Goal: Information Seeking & Learning: Learn about a topic

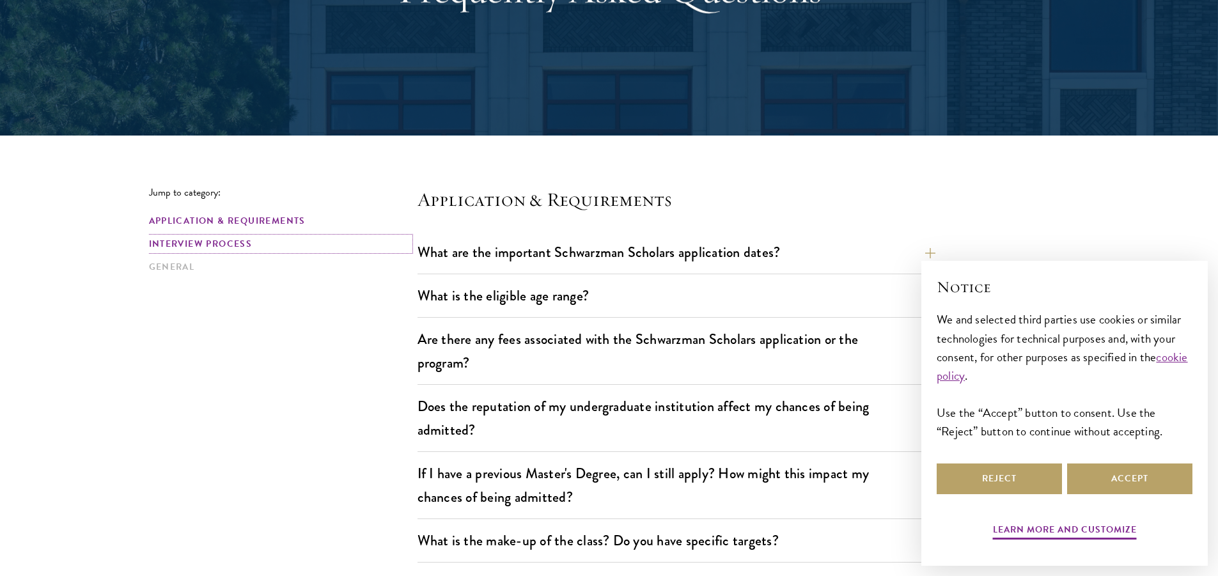
click at [223, 246] on link "Interview Process" at bounding box center [279, 243] width 261 height 13
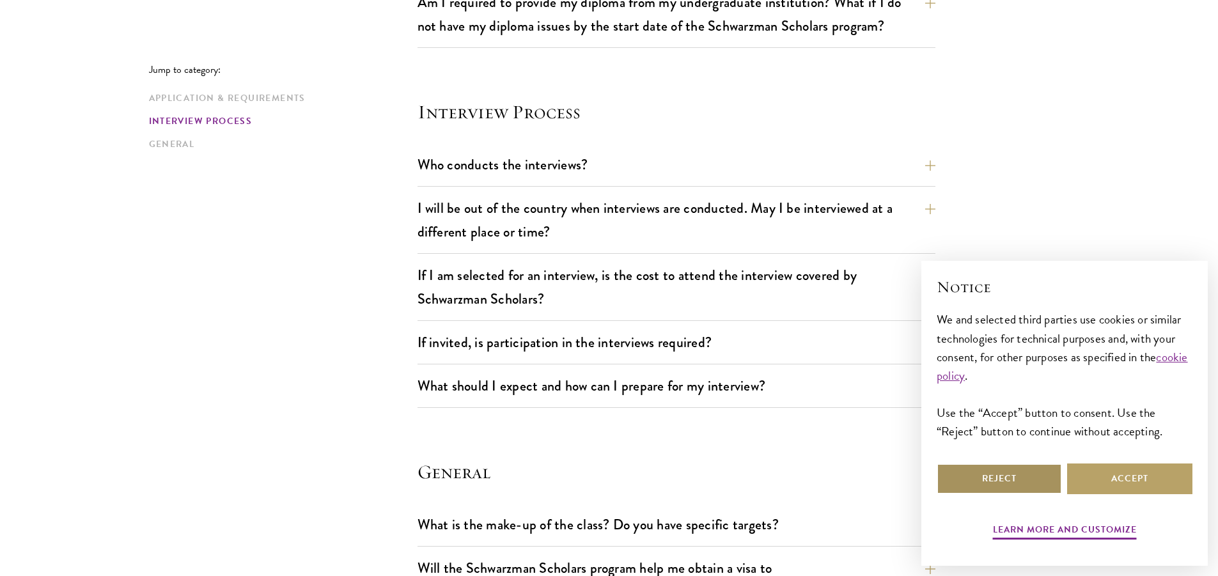
scroll to position [1425, 0]
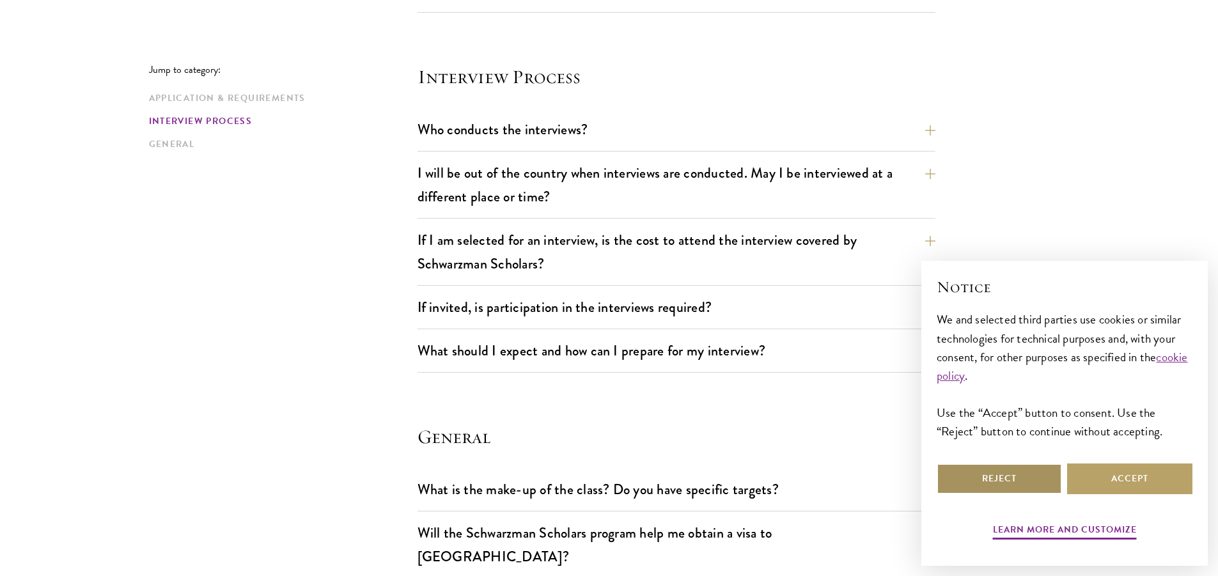
click at [1014, 481] on button "Reject" at bounding box center [999, 479] width 125 height 31
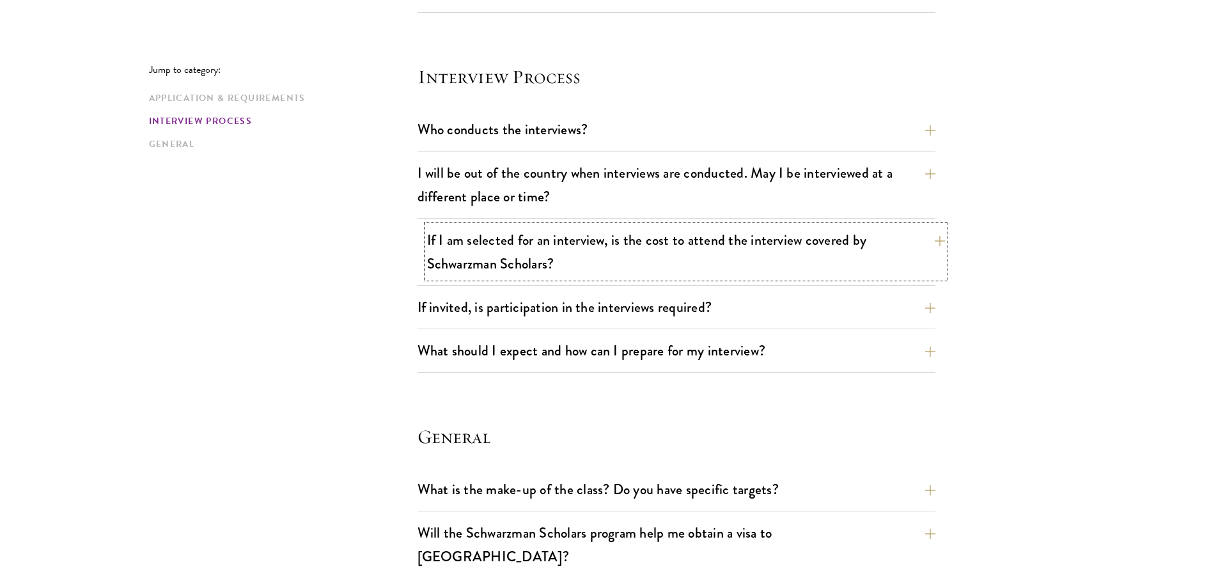
click at [645, 255] on button "If I am selected for an interview, is the cost to attend the interview covered …" at bounding box center [686, 252] width 518 height 52
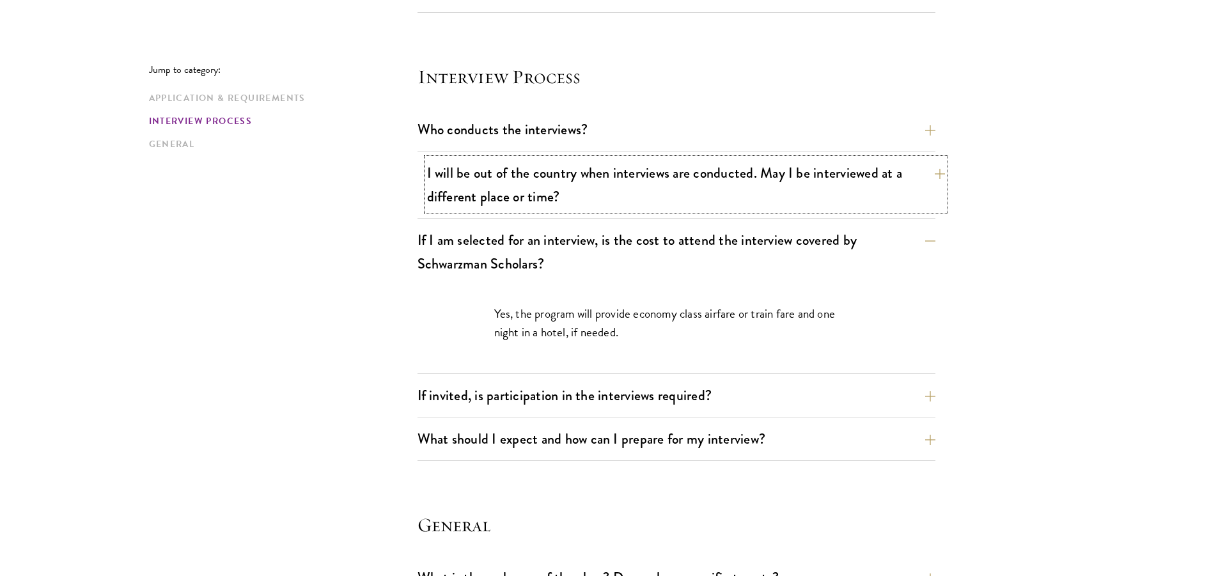
click at [644, 196] on button "I will be out of the country when interviews are conducted. May I be interviewe…" at bounding box center [686, 185] width 518 height 52
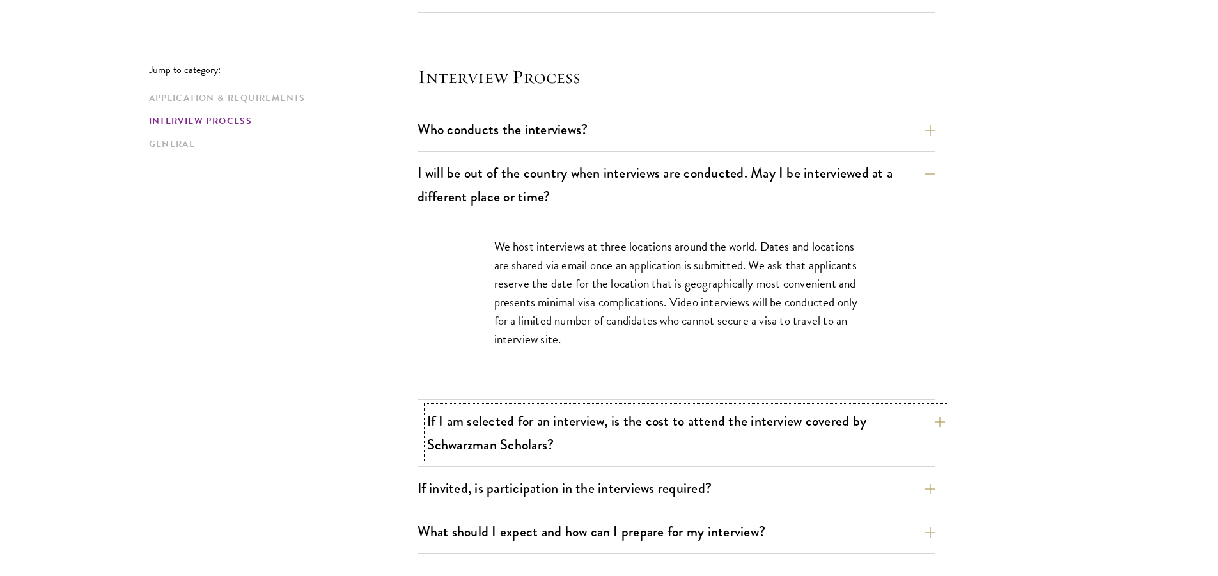
click at [692, 419] on button "If I am selected for an interview, is the cost to attend the interview covered …" at bounding box center [686, 433] width 518 height 52
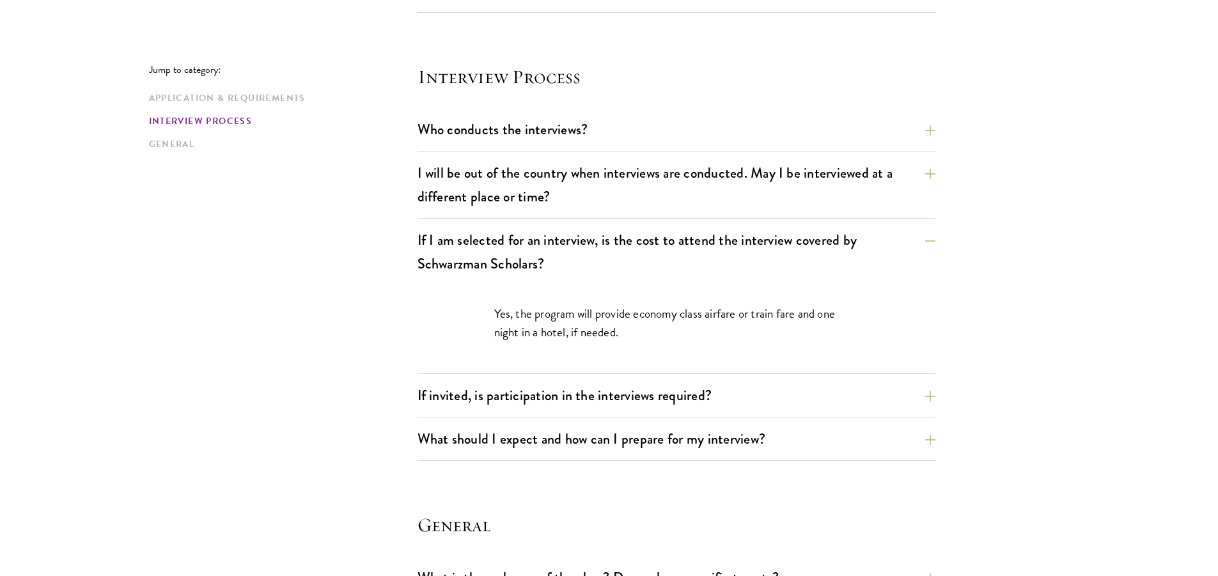
click at [700, 373] on div "If I am selected for an interview, is the cost to attend the interview covered …" at bounding box center [676, 300] width 518 height 148
click at [696, 391] on button "If invited, is participation in the interviews required?" at bounding box center [686, 395] width 518 height 29
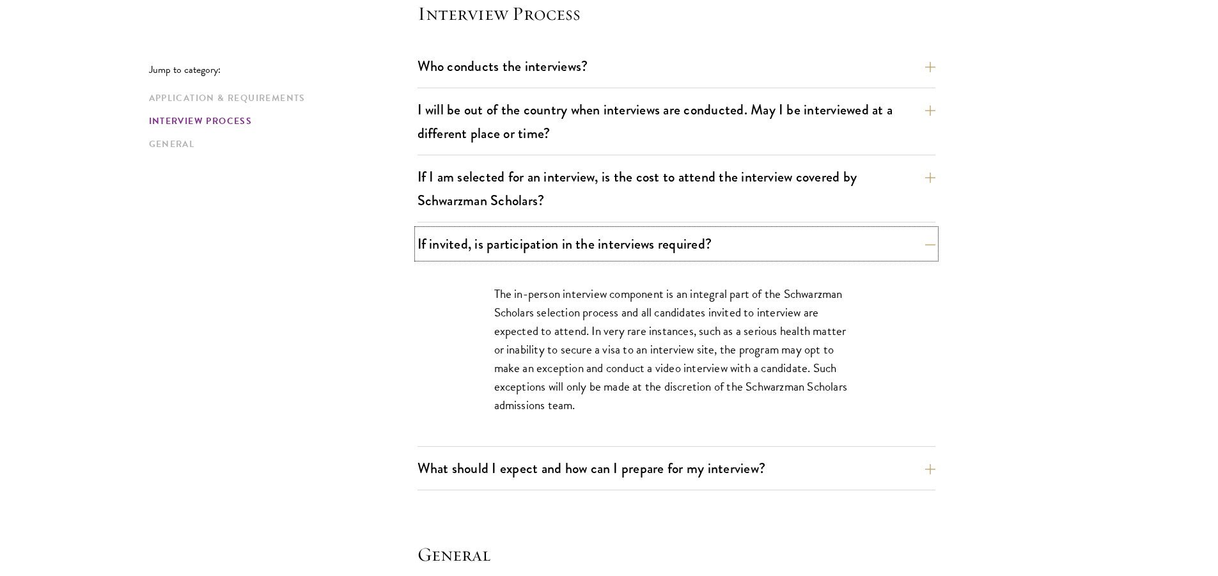
scroll to position [1489, 0]
click at [706, 474] on button "What should I expect and how can I prepare for my interview?" at bounding box center [686, 467] width 518 height 29
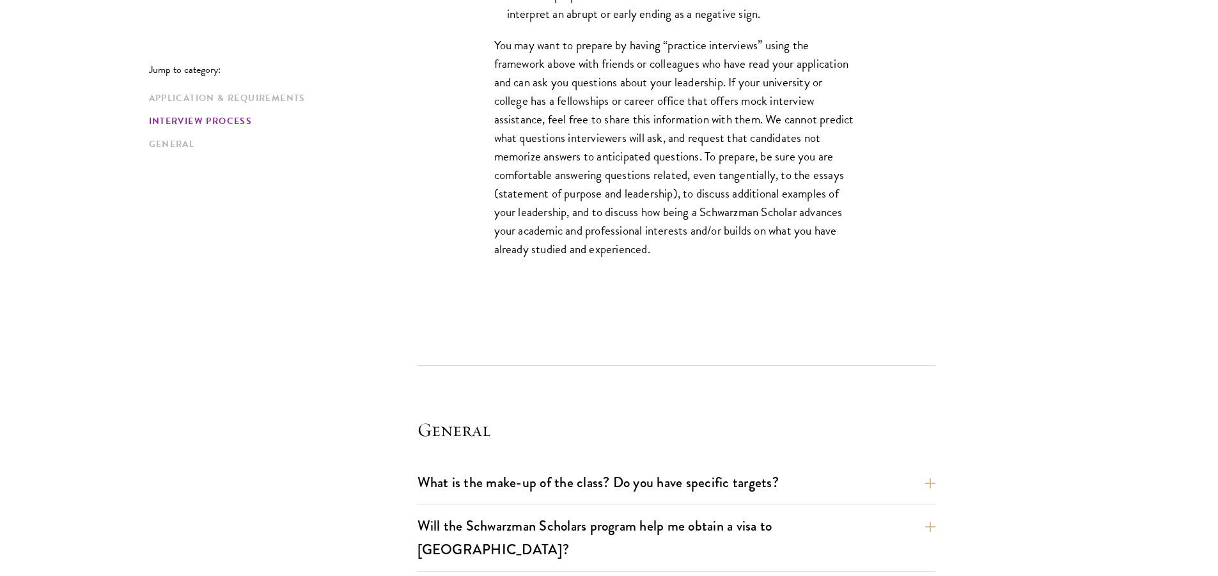
scroll to position [2320, 0]
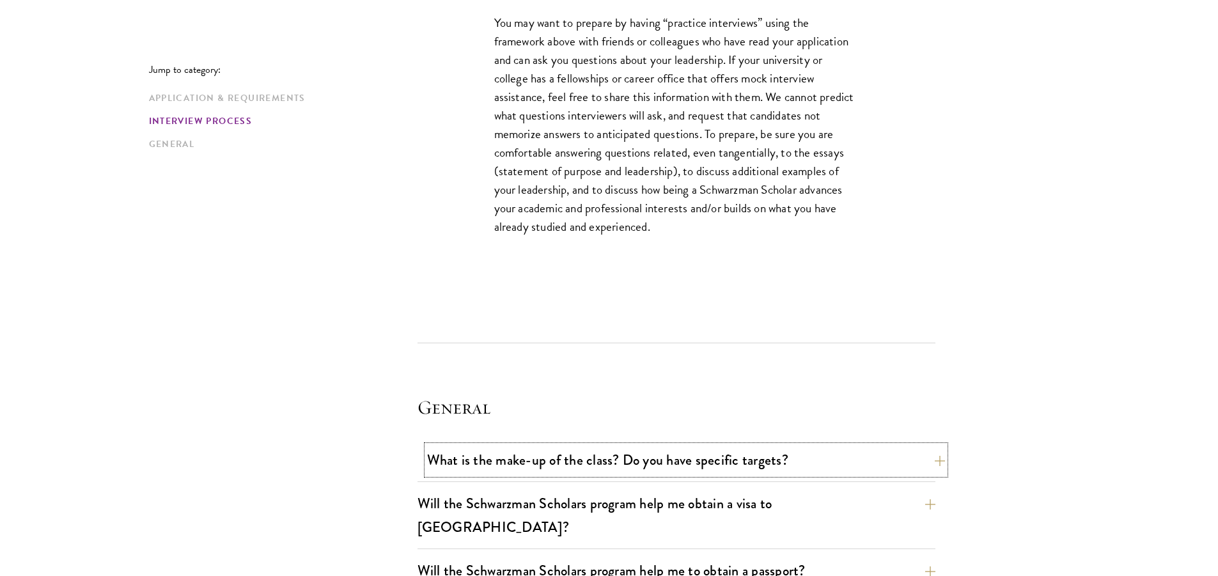
click at [616, 458] on button "What is the make-up of the class? Do you have specific targets?" at bounding box center [686, 460] width 518 height 29
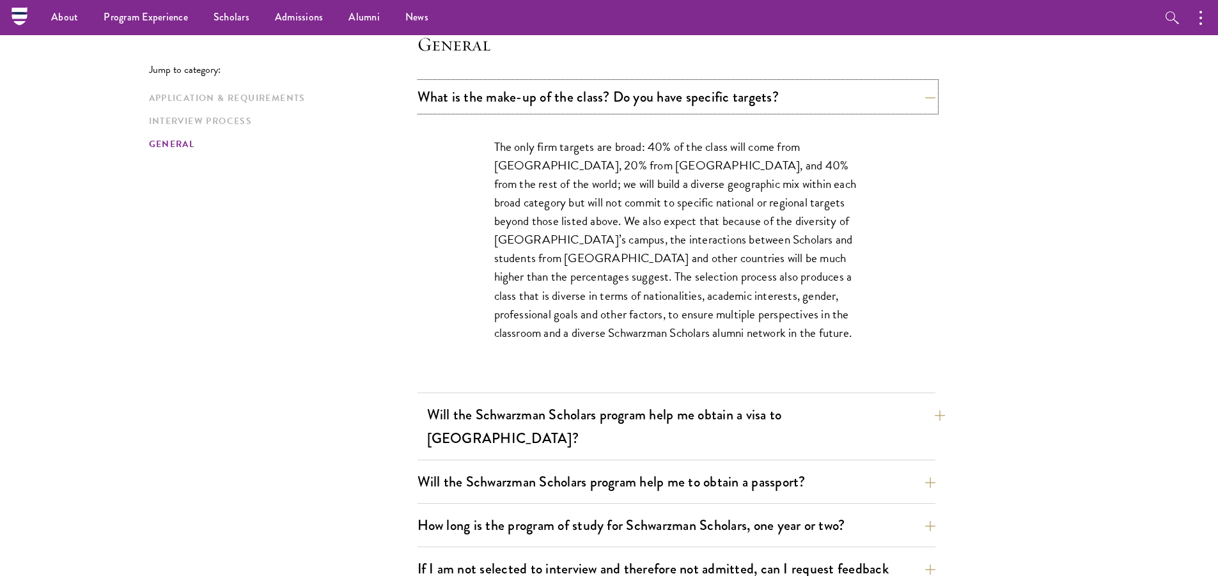
scroll to position [1809, 0]
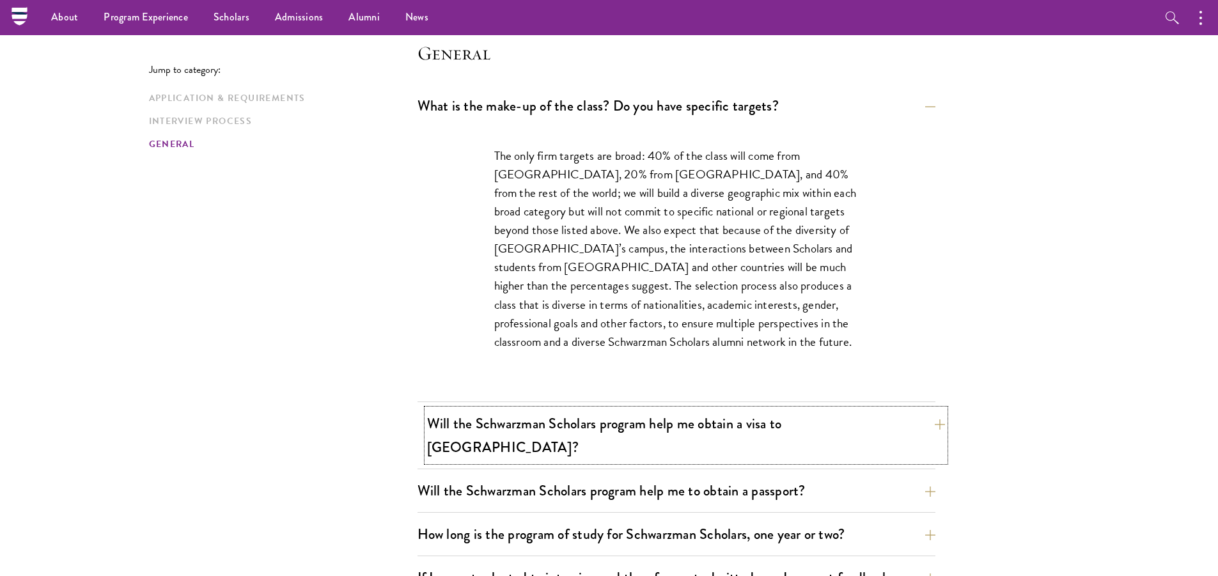
click at [660, 419] on button "Will the Schwarzman Scholars program help me obtain a visa to [GEOGRAPHIC_DATA]?" at bounding box center [686, 435] width 518 height 52
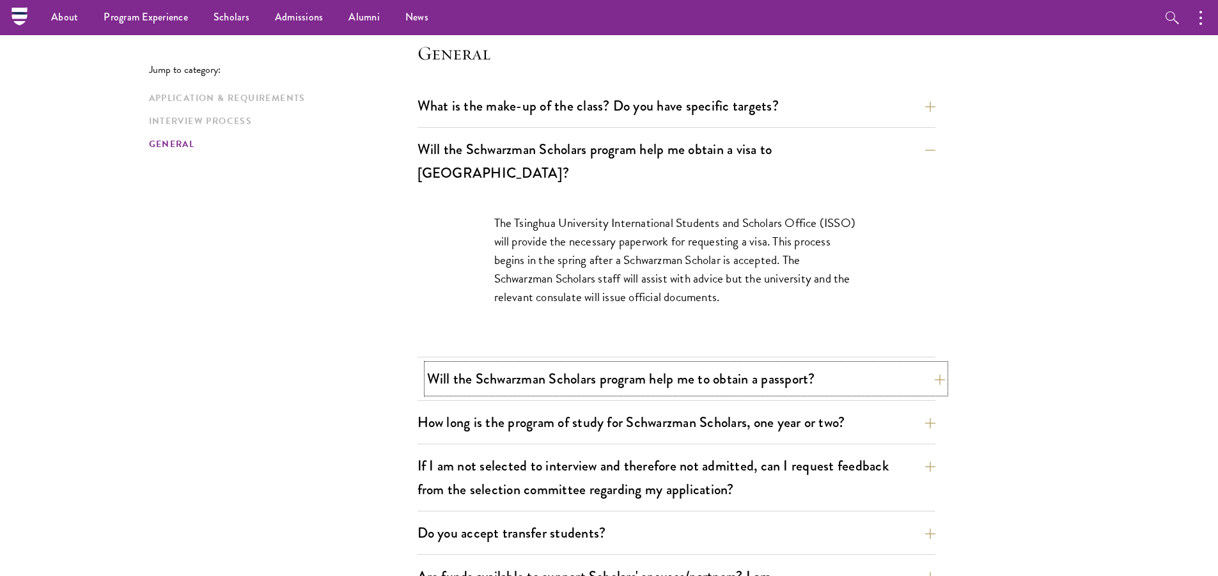
click at [680, 365] on button "Will the Schwarzman Scholars program help me to obtain a passport?" at bounding box center [686, 378] width 518 height 29
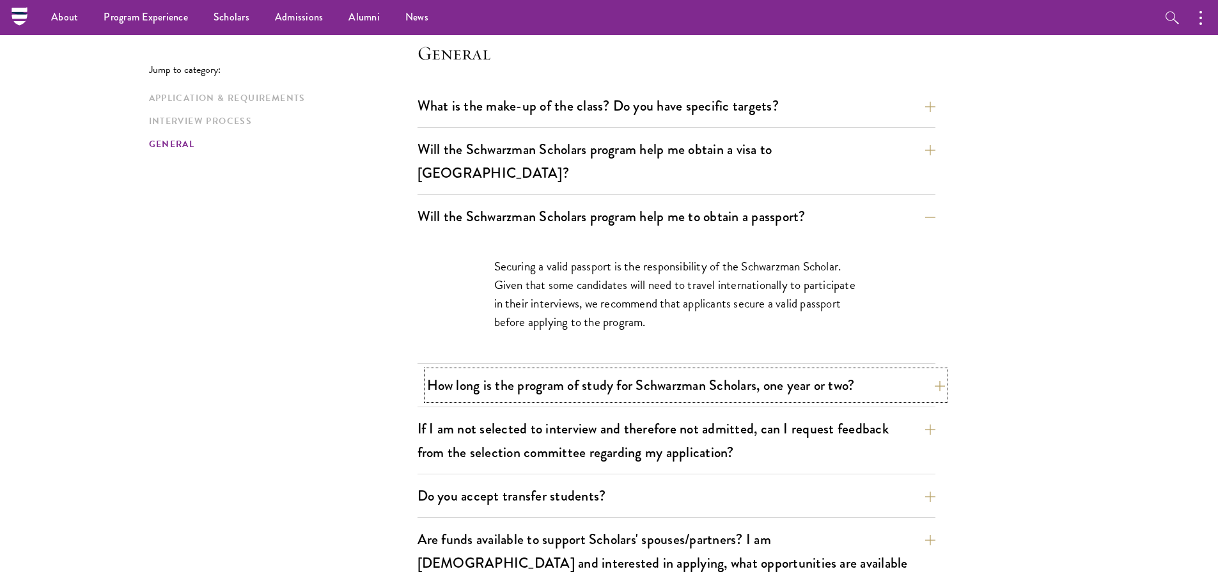
click at [685, 371] on button "How long is the program of study for Schwarzman Scholars, one year or two?" at bounding box center [686, 385] width 518 height 29
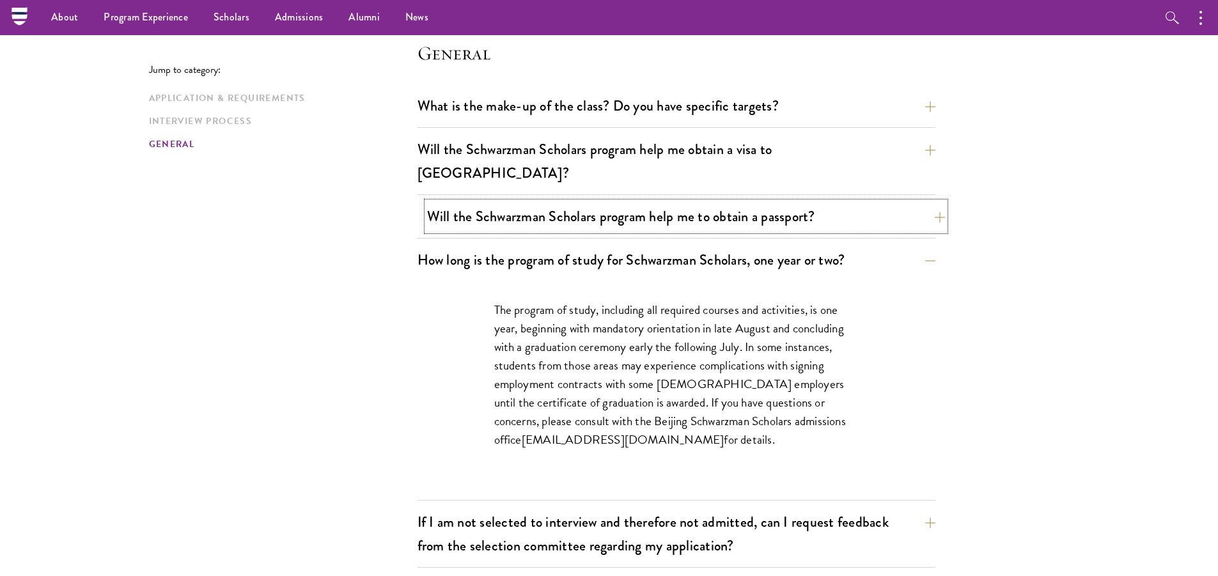
click at [737, 202] on button "Will the Schwarzman Scholars program help me to obtain a passport?" at bounding box center [686, 216] width 518 height 29
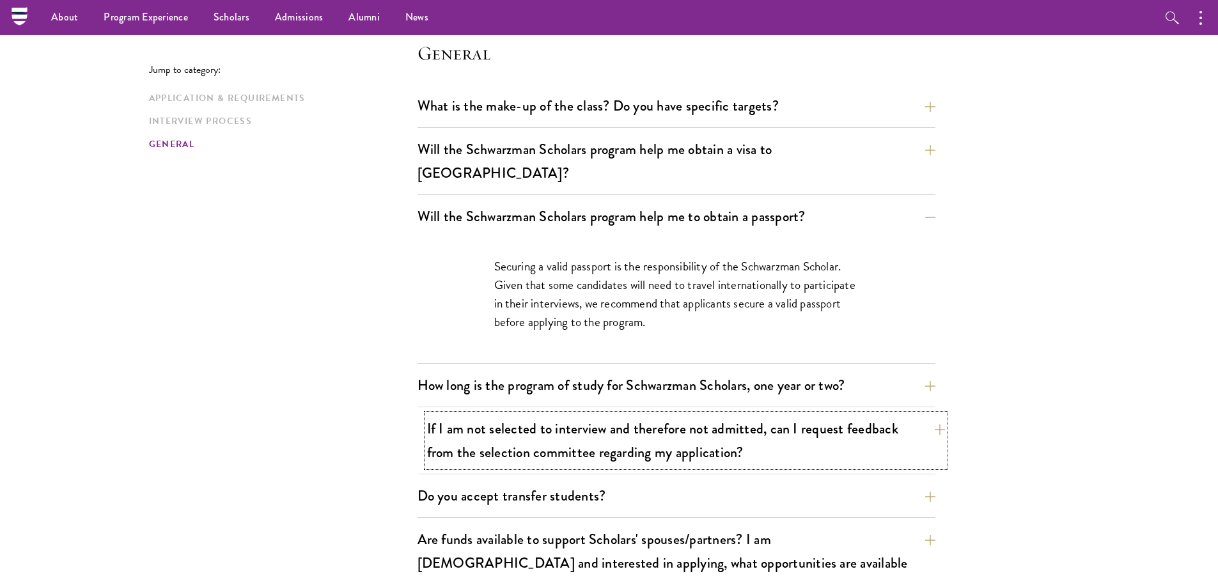
click at [693, 414] on button "If I am not selected to interview and therefore not admitted, can I request fee…" at bounding box center [686, 440] width 518 height 52
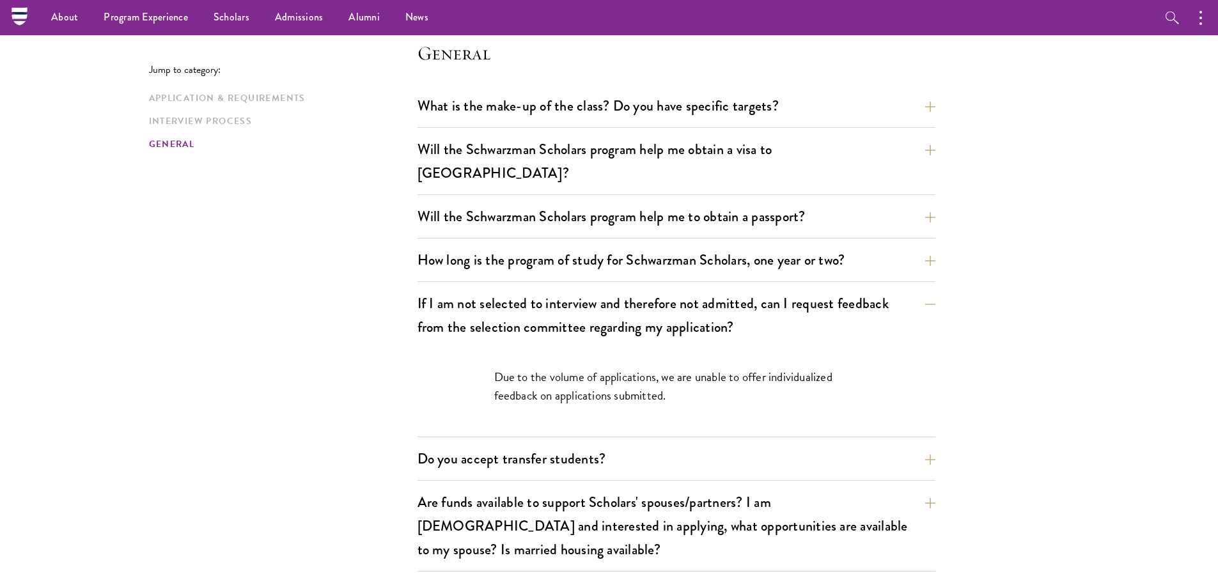
click at [687, 419] on div "What is the make-up of the class? Do you have specific targets? The only firm t…" at bounding box center [676, 353] width 518 height 524
click at [683, 444] on button "Do you accept transfer students?" at bounding box center [686, 458] width 518 height 29
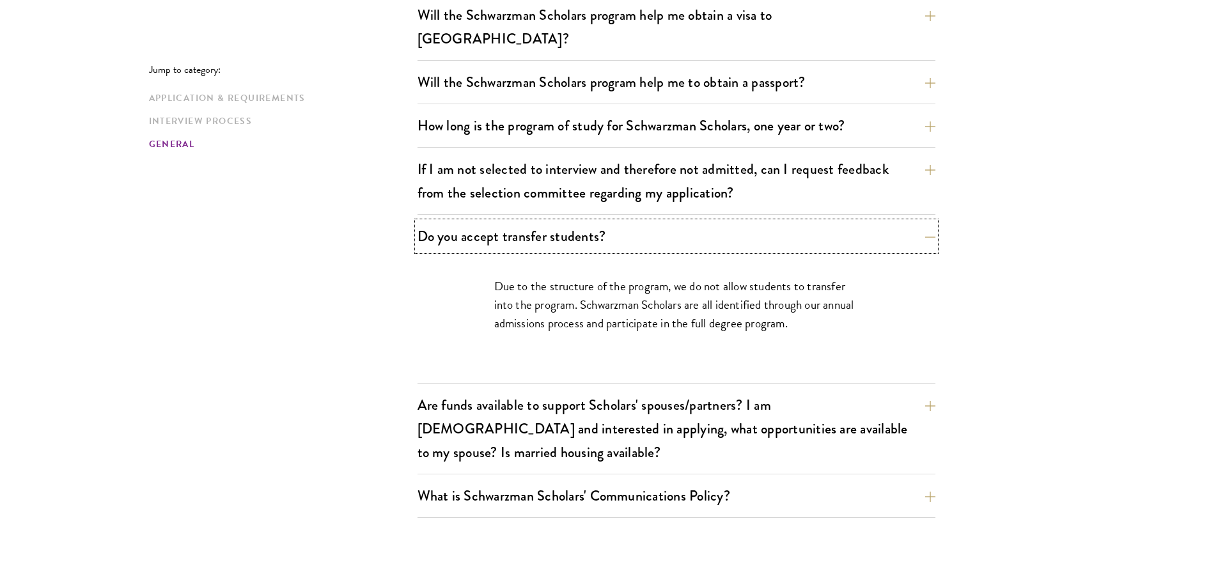
scroll to position [2000, 0]
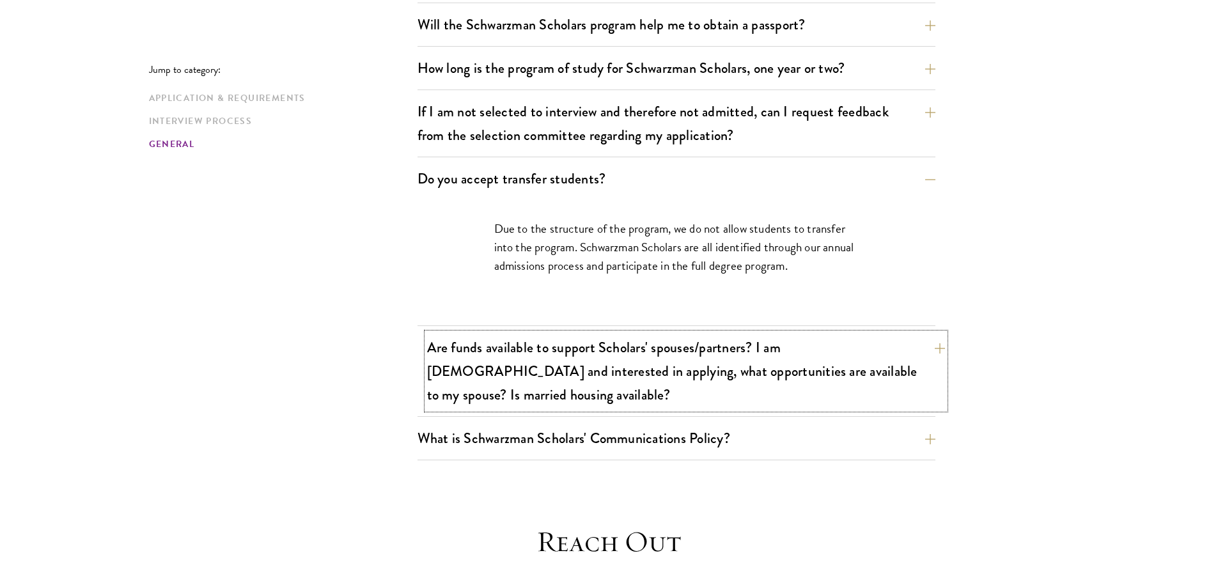
click at [728, 352] on button "Are funds available to support Scholars' spouses/partners? I am [DEMOGRAPHIC_DA…" at bounding box center [686, 371] width 518 height 76
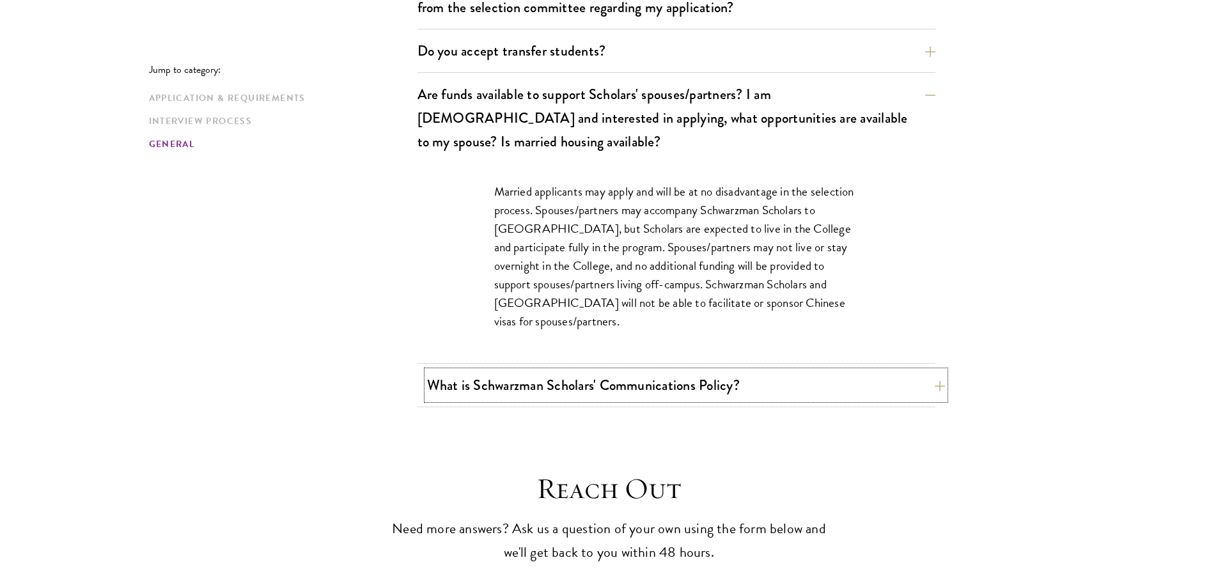
click at [725, 371] on button "What is Schwarzman Scholars' Communications Policy?" at bounding box center [686, 385] width 518 height 29
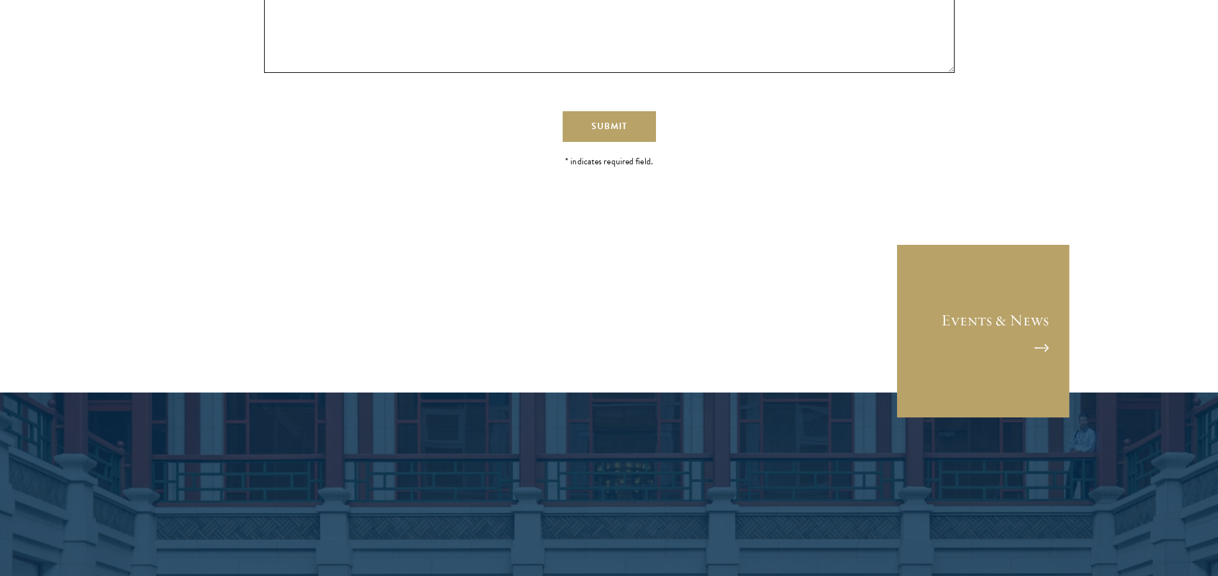
scroll to position [3279, 0]
